Goal: Transaction & Acquisition: Book appointment/travel/reservation

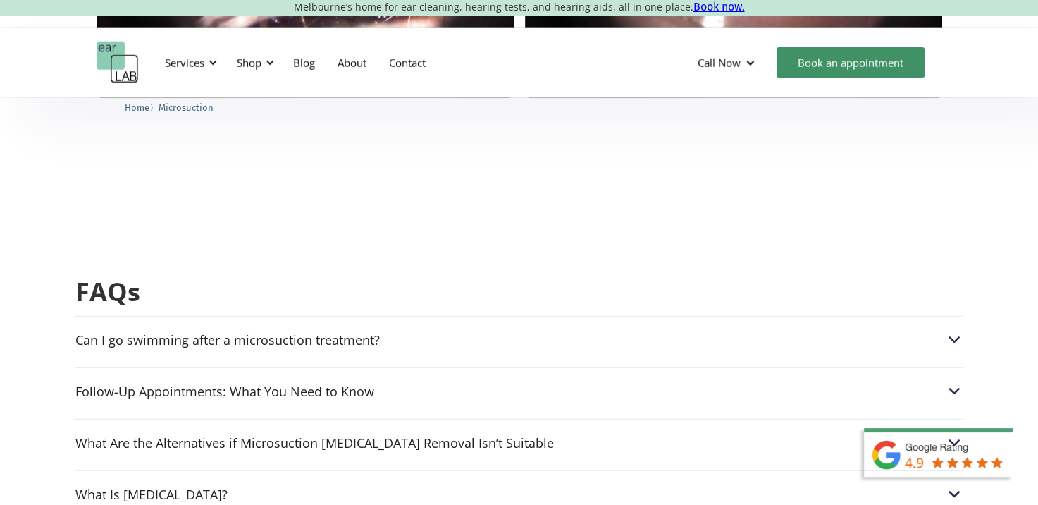
scroll to position [3405, 0]
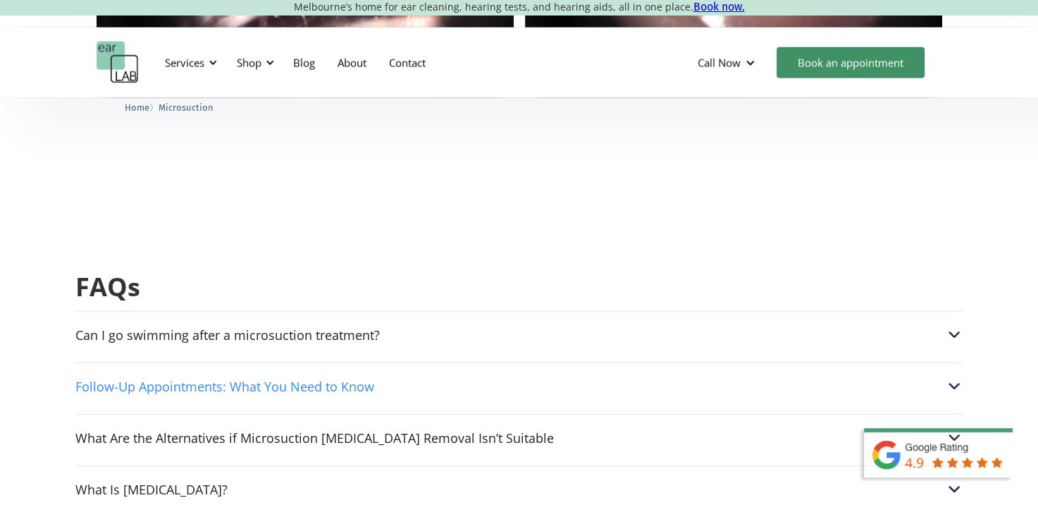
click at [559, 377] on div "Follow-Up Appointments: What You Need to Know" at bounding box center [519, 386] width 888 height 18
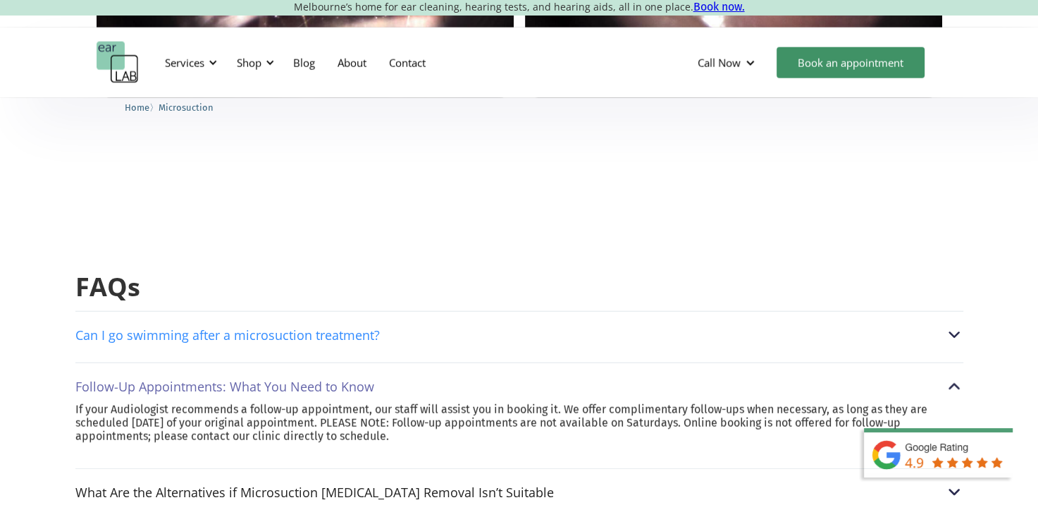
click at [548, 326] on div "Can I go swimming after a microsuction treatment?" at bounding box center [519, 335] width 888 height 18
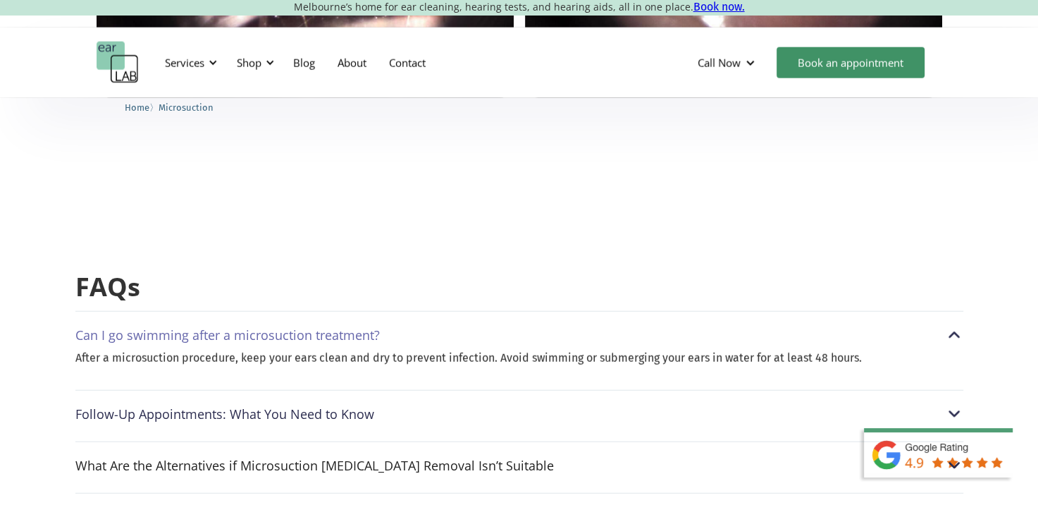
click at [548, 326] on div "Can I go swimming after a microsuction treatment?" at bounding box center [519, 335] width 888 height 18
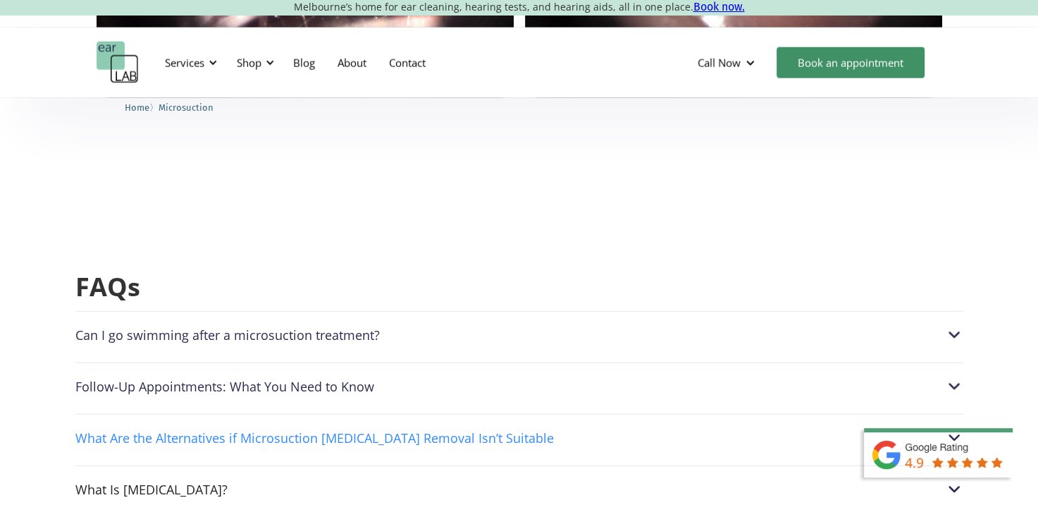
click at [568, 428] on div "What Are the Alternatives if Microsuction [MEDICAL_DATA] Removal Isn’t Suitable" at bounding box center [519, 437] width 888 height 18
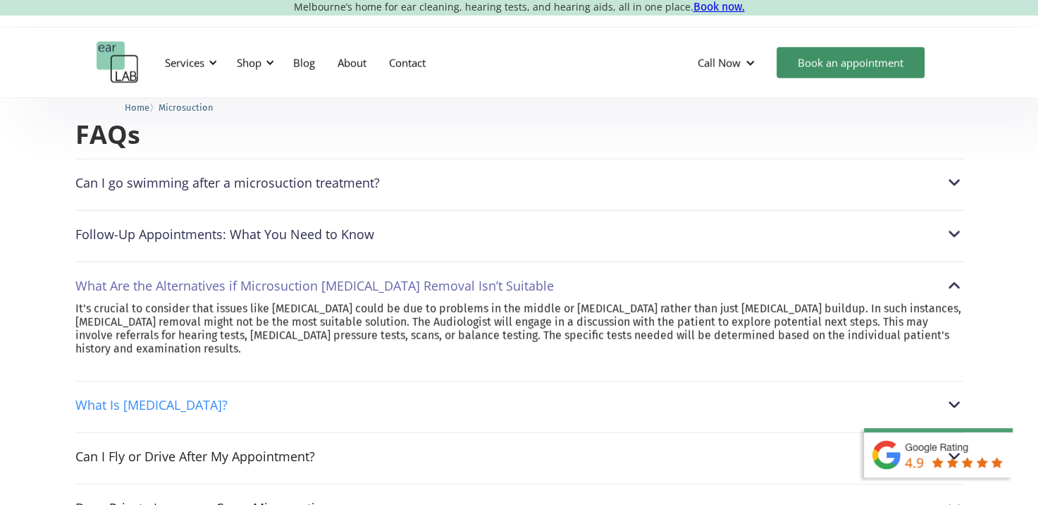
scroll to position [3633, 0]
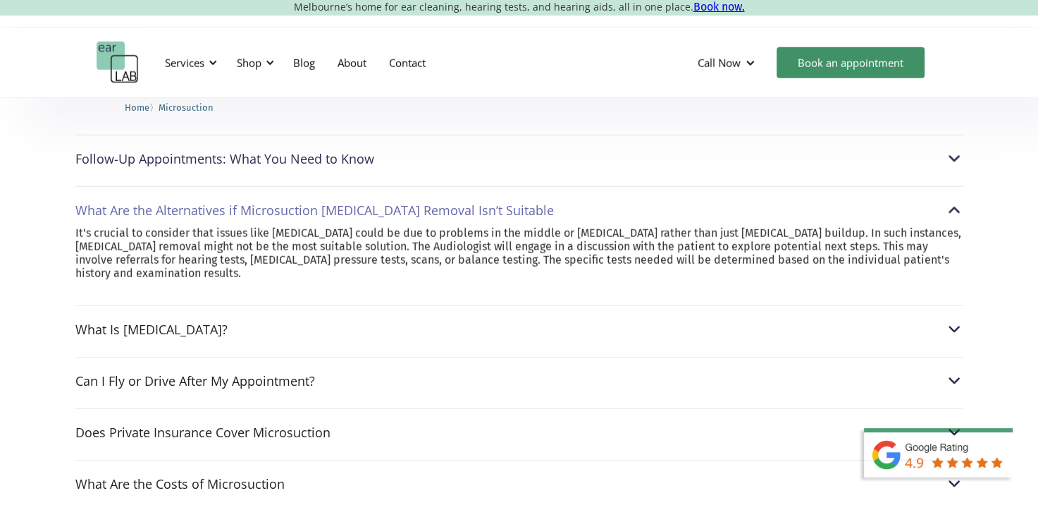
click at [536, 316] on div "Can I go swimming after a microsuction treatment? After a microsuction procedur…" at bounding box center [519, 497] width 888 height 829
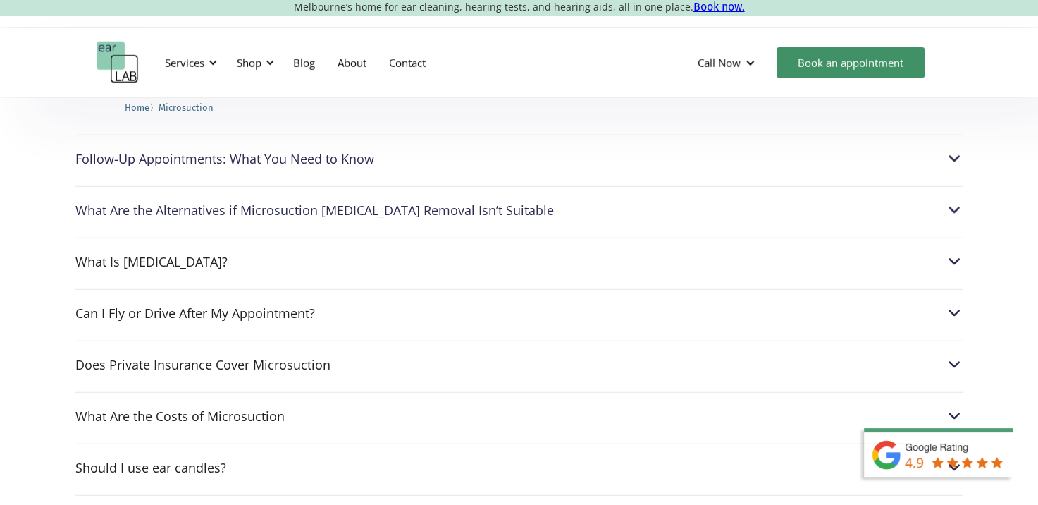
click at [535, 262] on div "Can I go swimming after a microsuction treatment? After a microsuction procedur…" at bounding box center [519, 463] width 888 height 760
click at [526, 304] on div "Can I Fly or Drive After My Appointment?" at bounding box center [519, 313] width 888 height 18
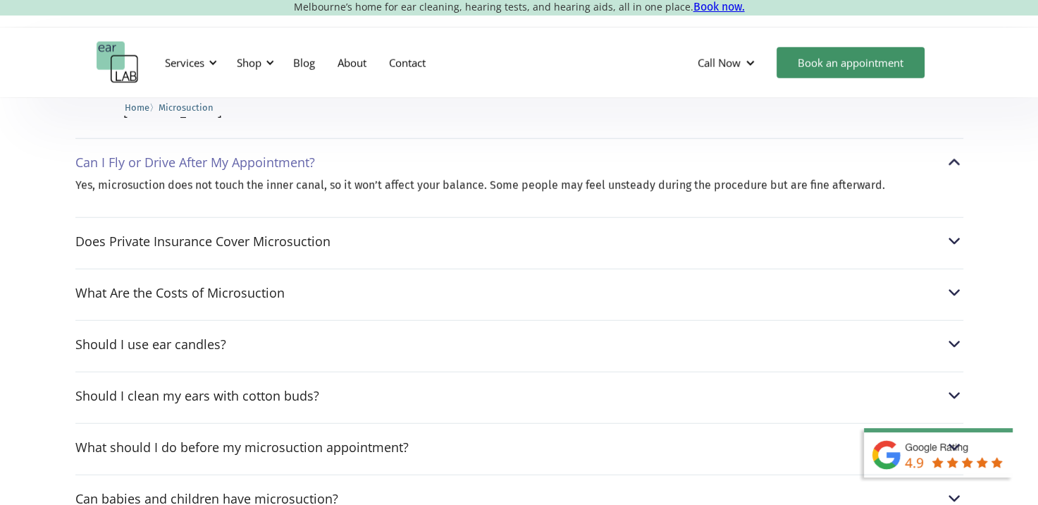
scroll to position [3784, 0]
click at [529, 342] on div "Can I go swimming after a microsuction treatment? After a microsuction procedur…" at bounding box center [519, 326] width 888 height 788
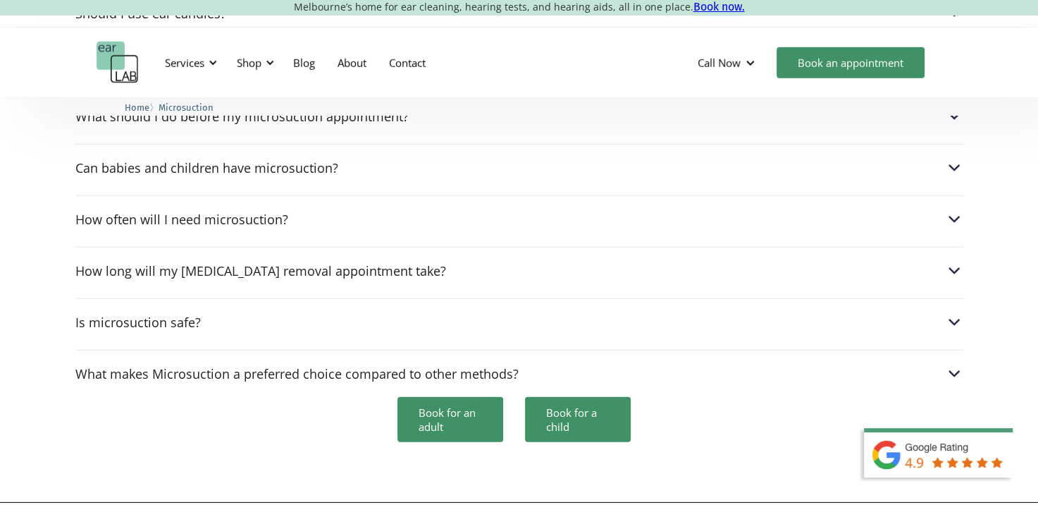
scroll to position [4087, 0]
click at [354, 209] on div "How often will I need microsuction?" at bounding box center [519, 218] width 888 height 18
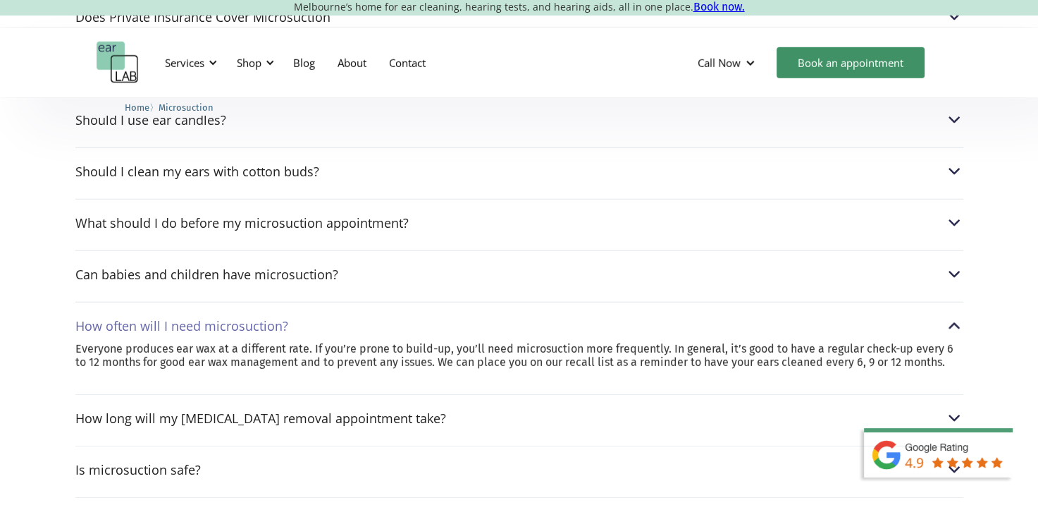
drag, startPoint x: 314, startPoint y: 391, endPoint x: 307, endPoint y: 355, distance: 36.6
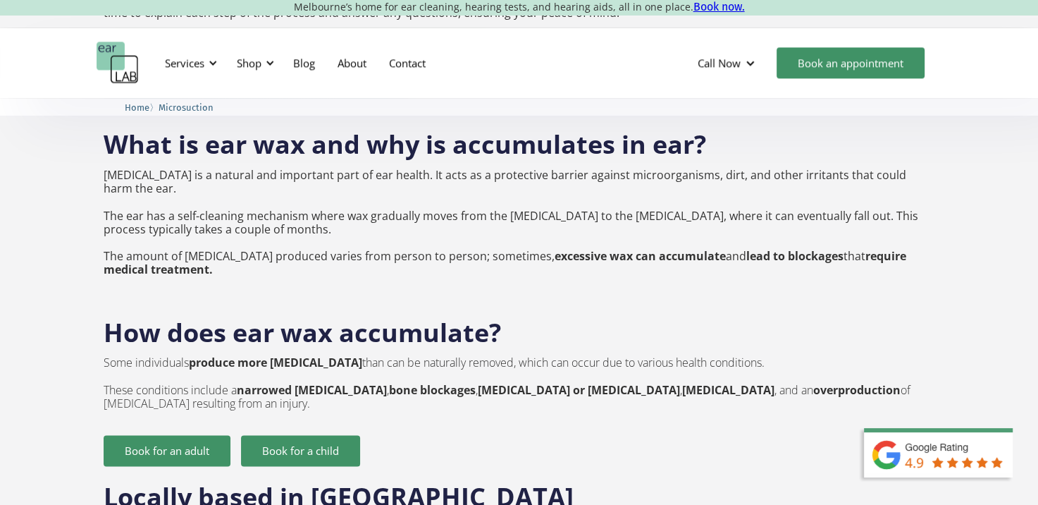
drag, startPoint x: 313, startPoint y: 355, endPoint x: 278, endPoint y: 198, distance: 160.9
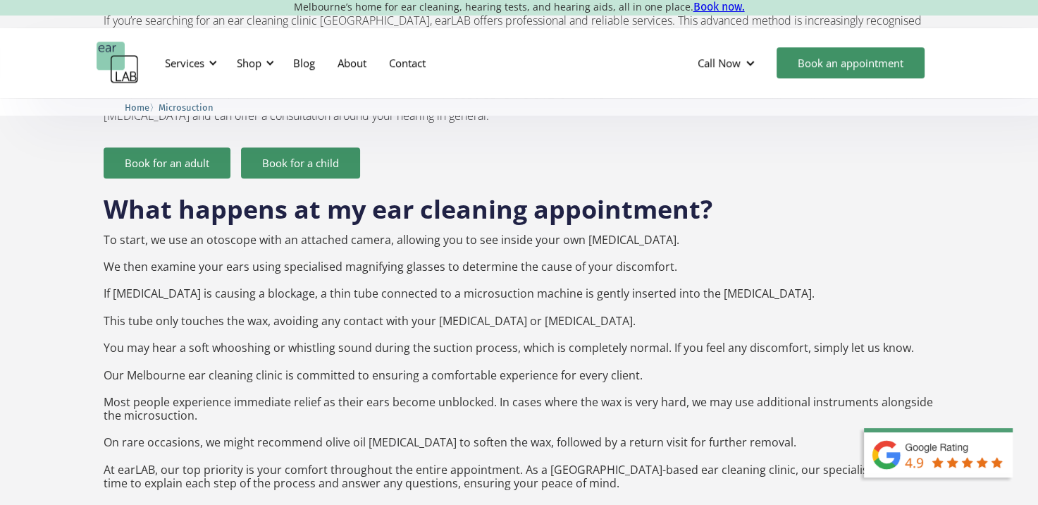
scroll to position [1255, 0]
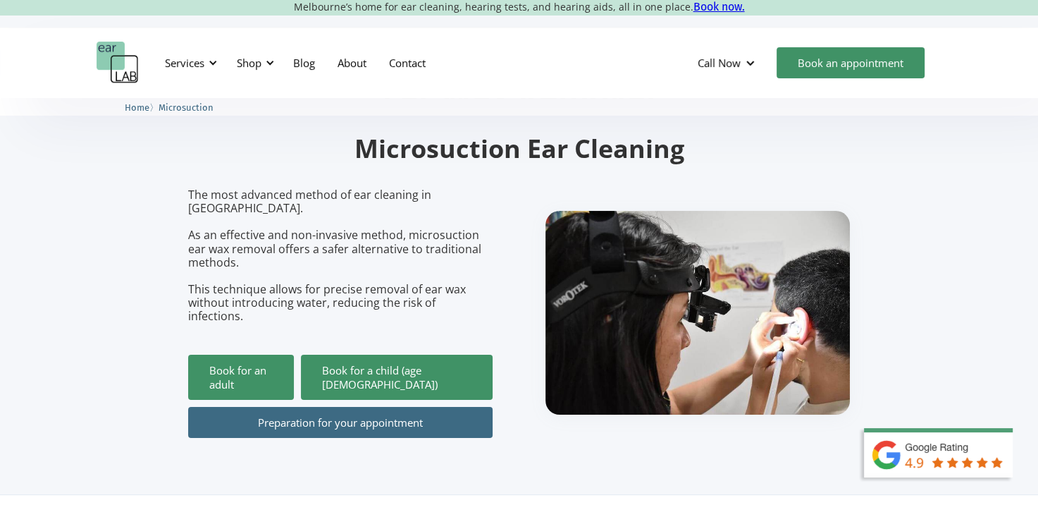
drag, startPoint x: 293, startPoint y: 234, endPoint x: 282, endPoint y: 156, distance: 78.3
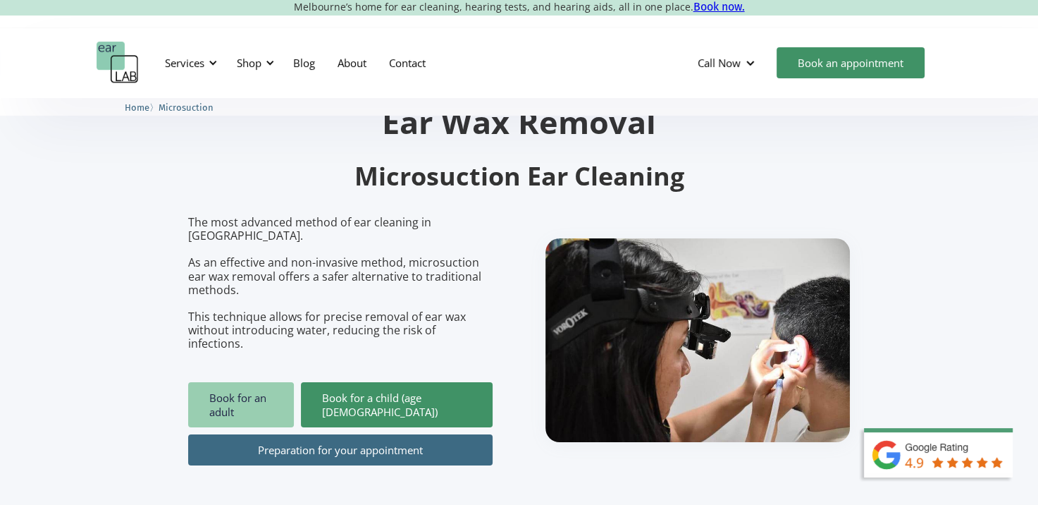
click at [288, 382] on link "Book for an adult" at bounding box center [241, 404] width 106 height 45
